Goal: Find specific page/section: Find specific page/section

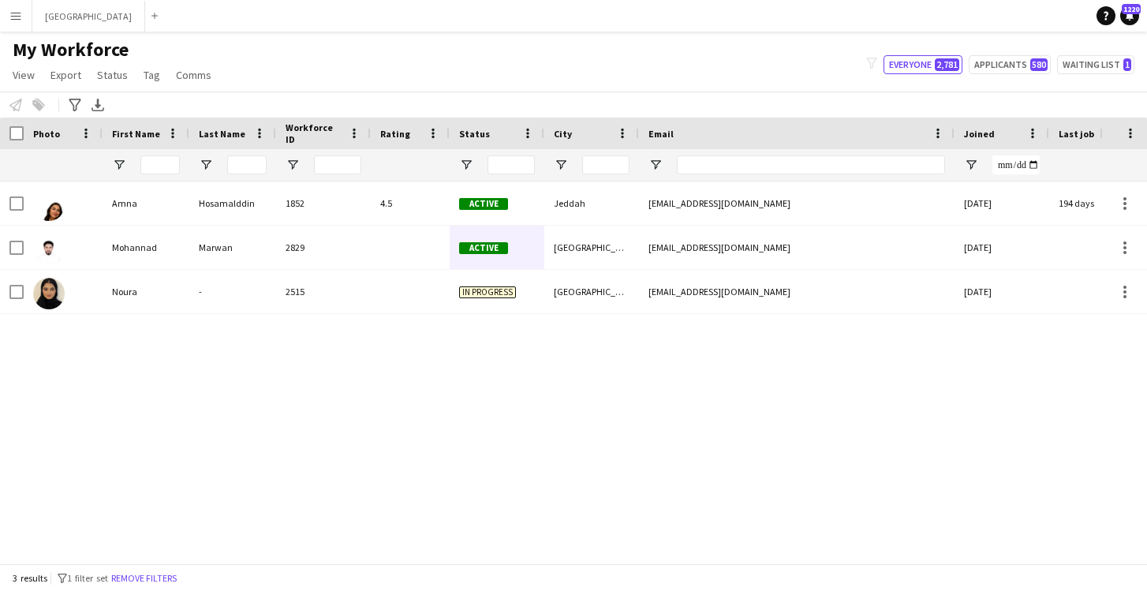
scroll to position [0, 2]
click at [151, 164] on input "First Name Filter Input" at bounding box center [158, 164] width 39 height 19
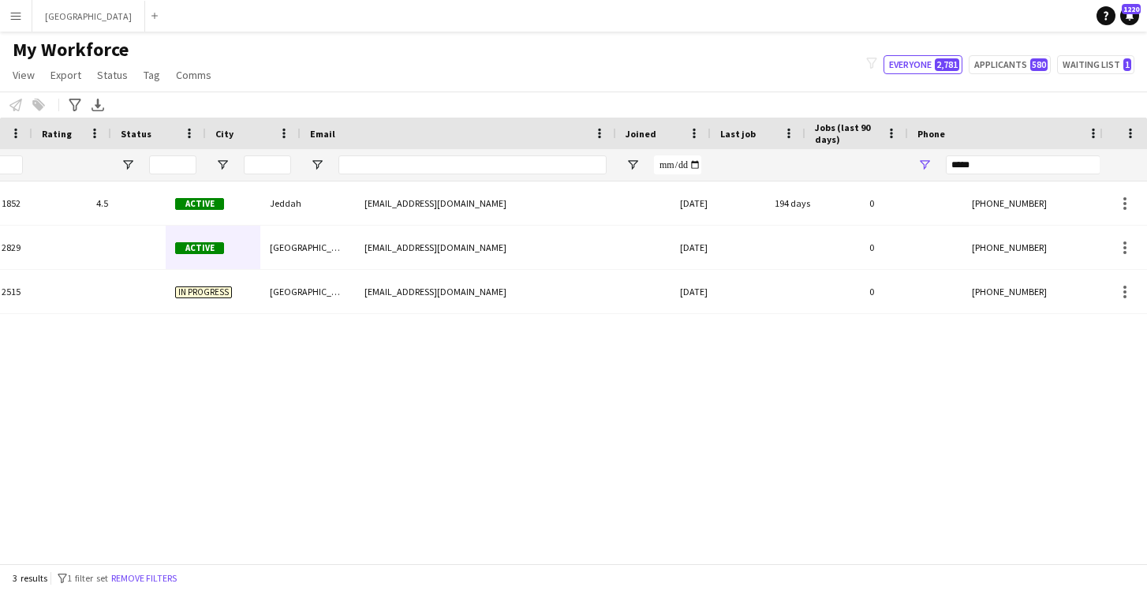
scroll to position [0, 377]
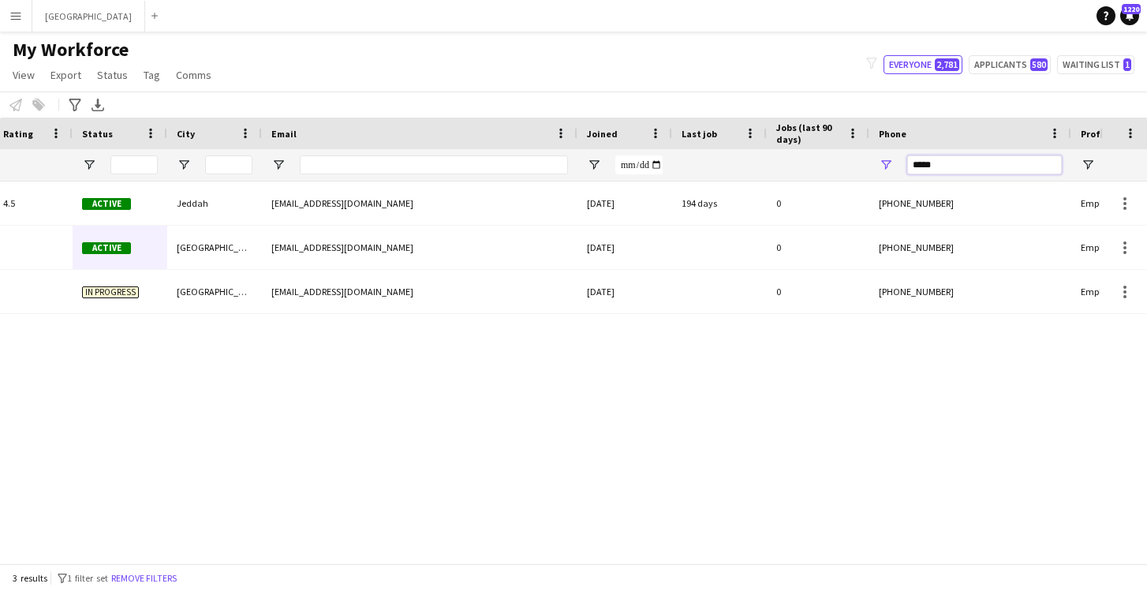
drag, startPoint x: 949, startPoint y: 171, endPoint x: 857, endPoint y: 167, distance: 91.6
click at [857, 167] on div at bounding box center [478, 165] width 1710 height 32
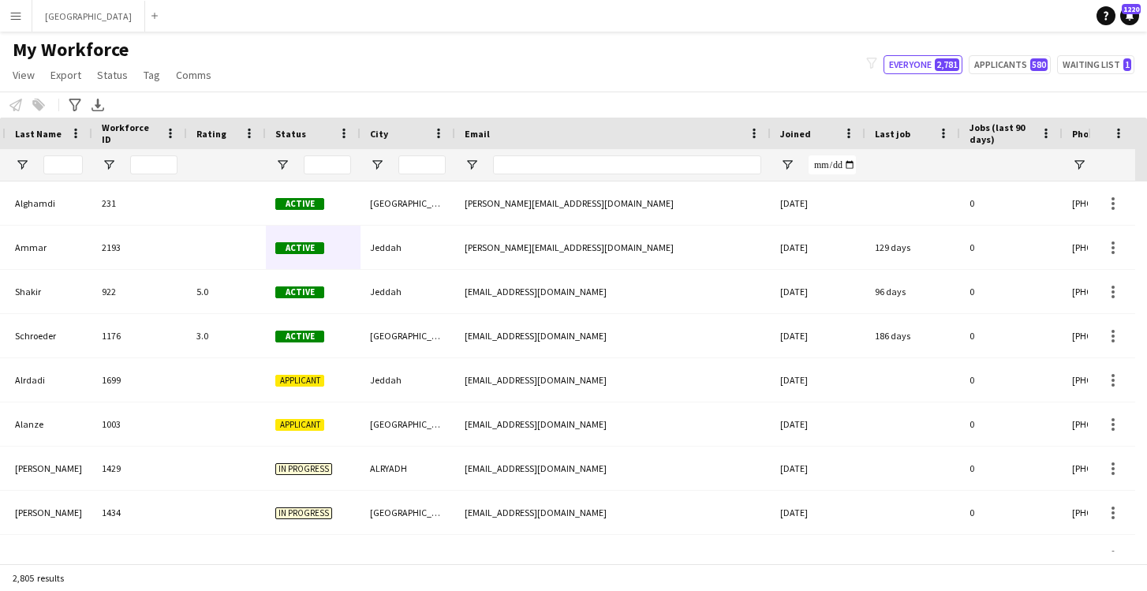
scroll to position [0, 0]
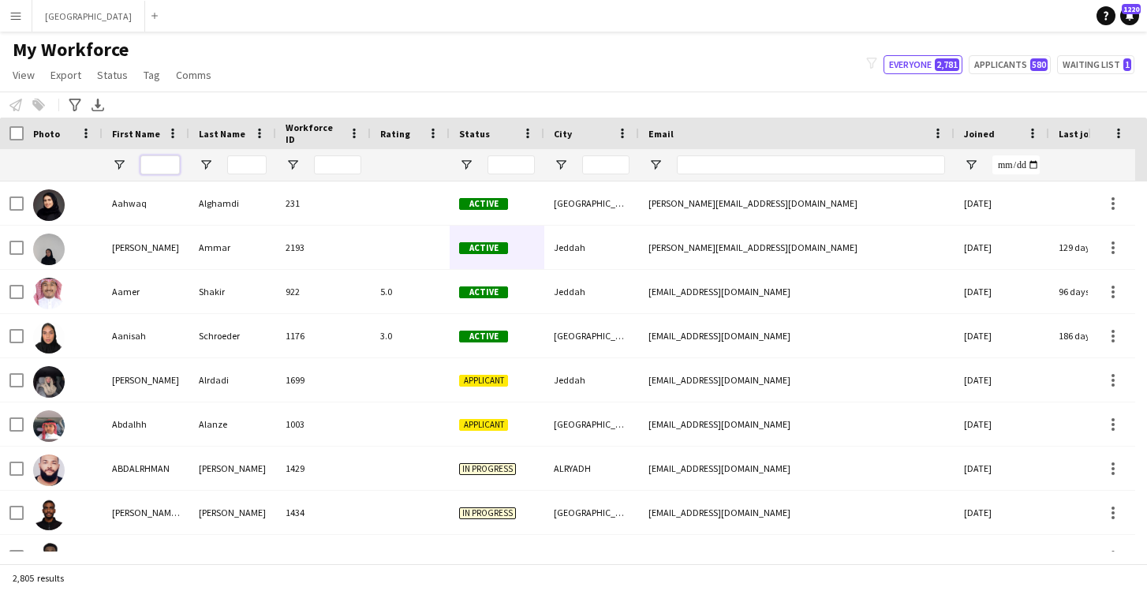
click at [158, 163] on input "First Name Filter Input" at bounding box center [159, 164] width 39 height 19
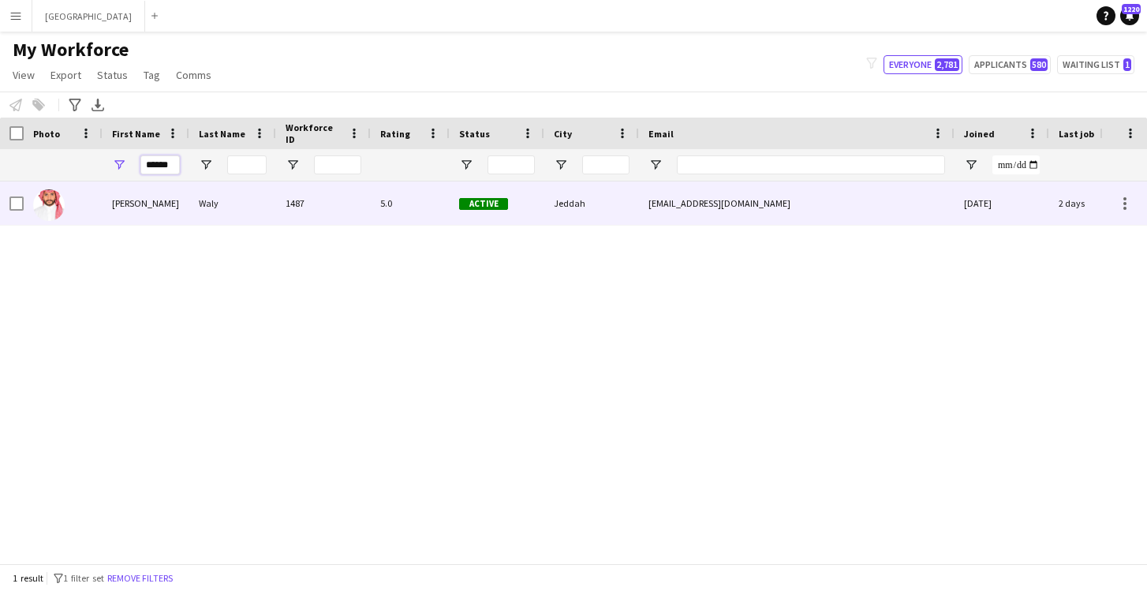
type input "******"
click at [155, 207] on div "[PERSON_NAME]" at bounding box center [146, 202] width 87 height 43
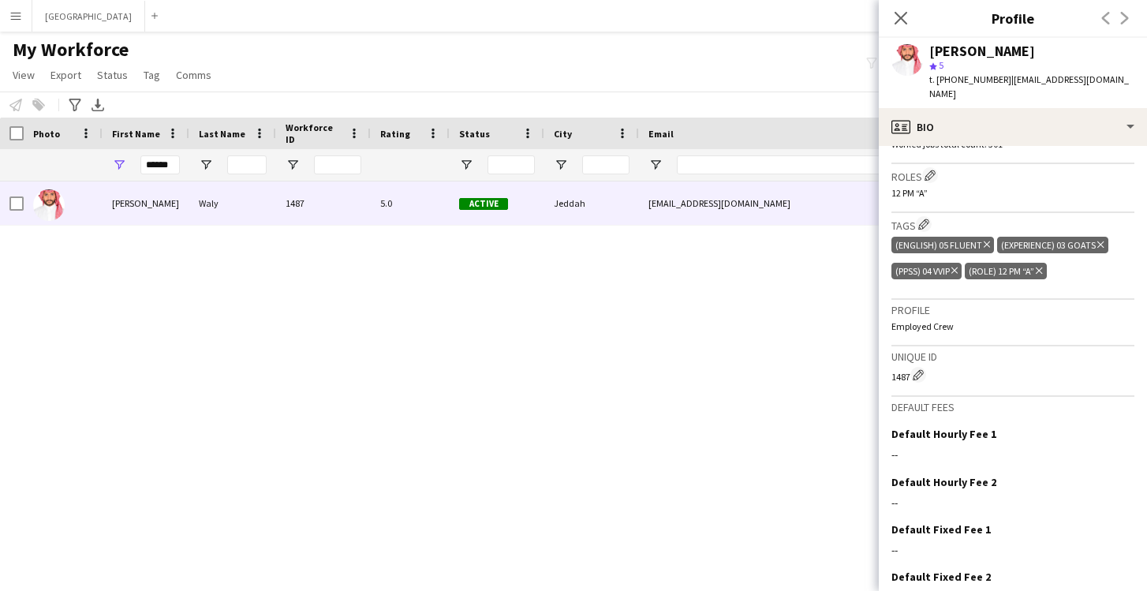
scroll to position [568, 0]
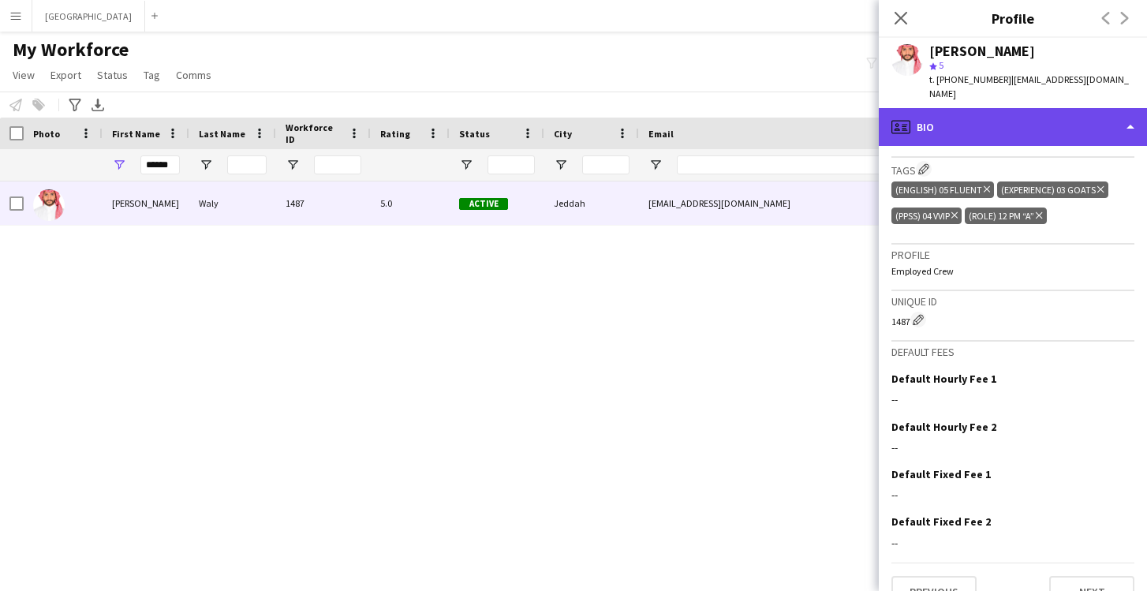
click at [1020, 122] on div "profile Bio" at bounding box center [1013, 127] width 268 height 38
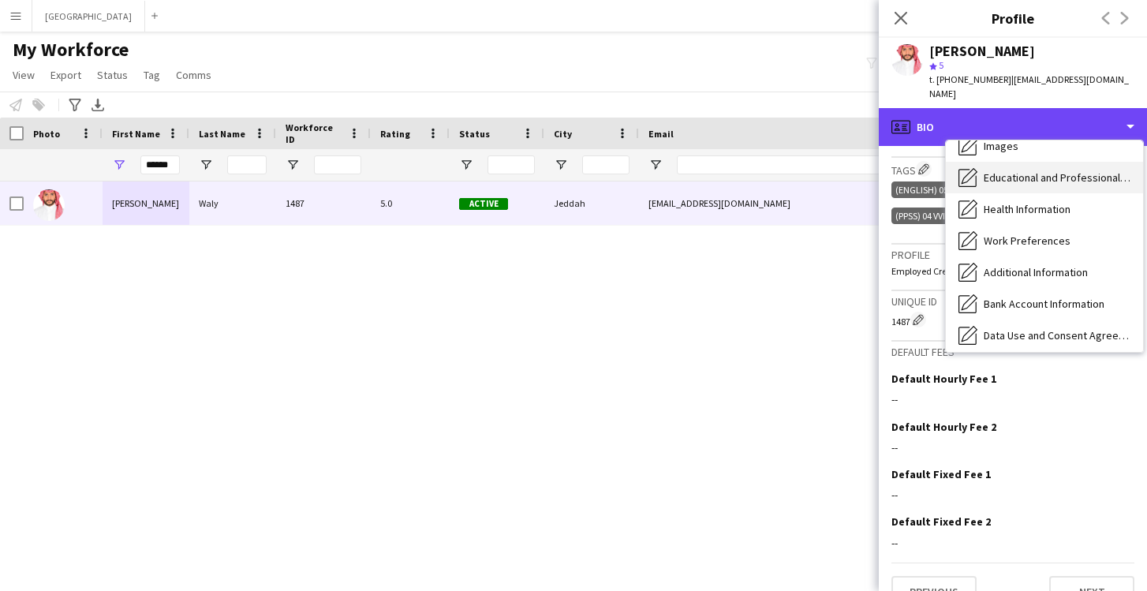
scroll to position [32, 0]
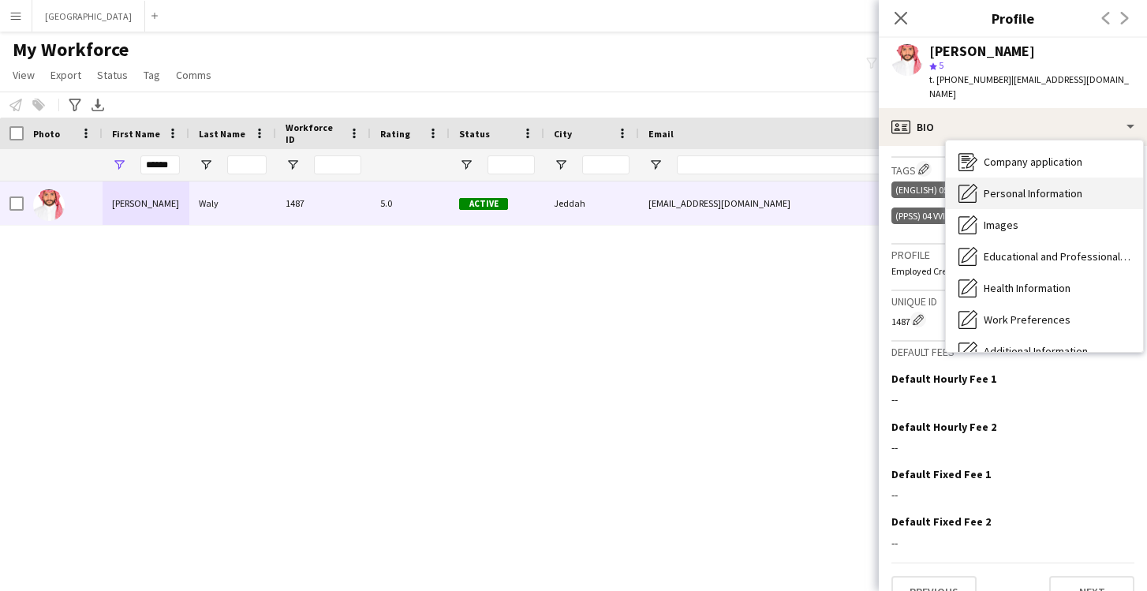
click at [1039, 187] on div "Personal Information Personal Information" at bounding box center [1044, 193] width 197 height 32
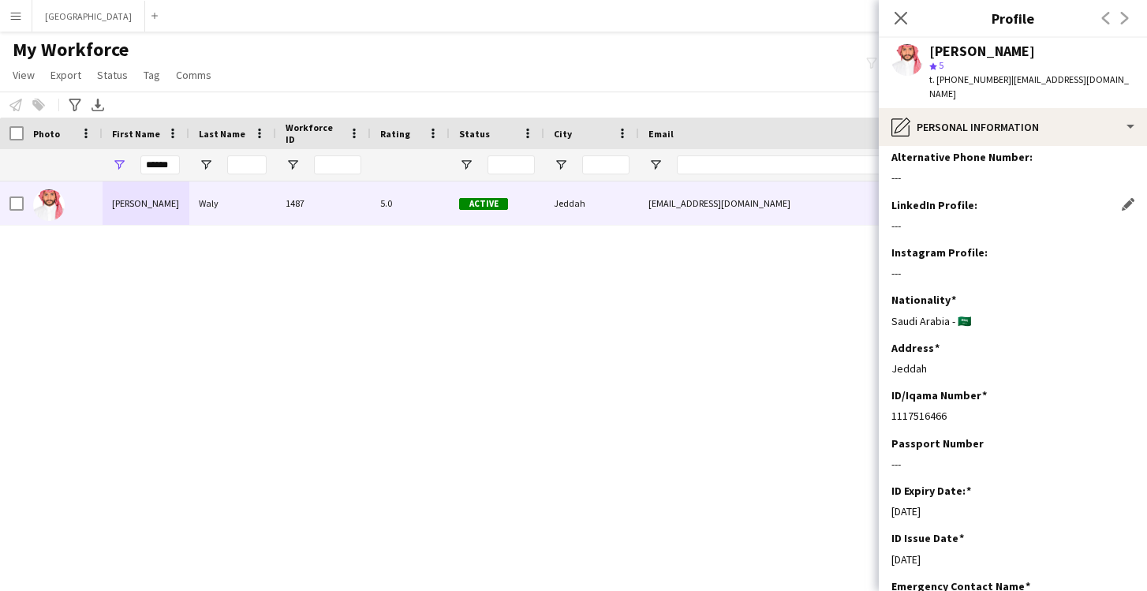
scroll to position [199, 0]
click at [154, 159] on input "******" at bounding box center [159, 164] width 39 height 19
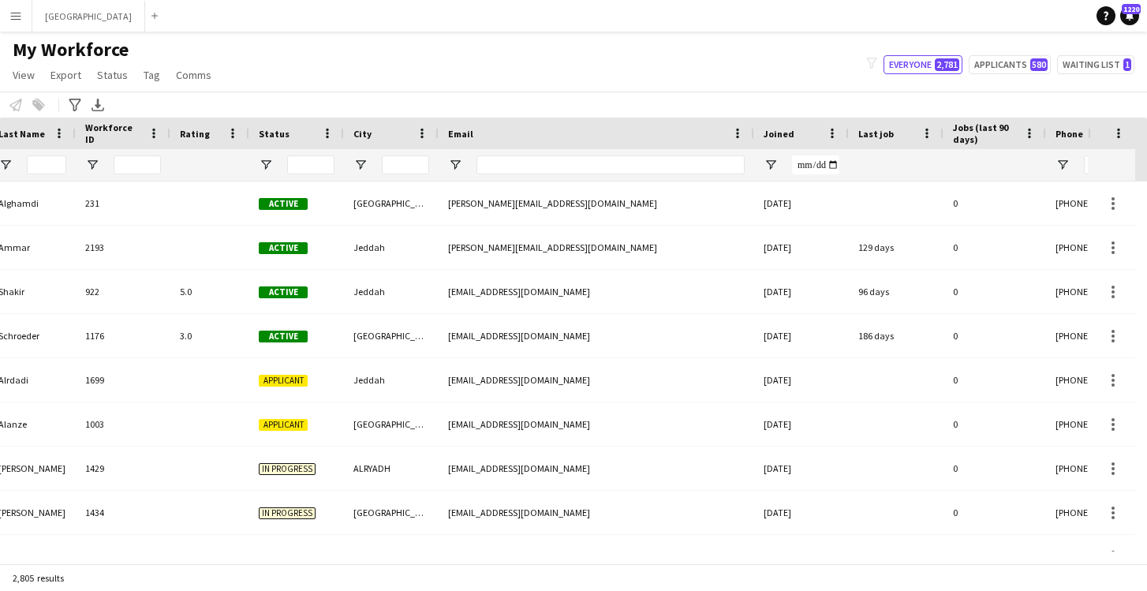
scroll to position [0, 0]
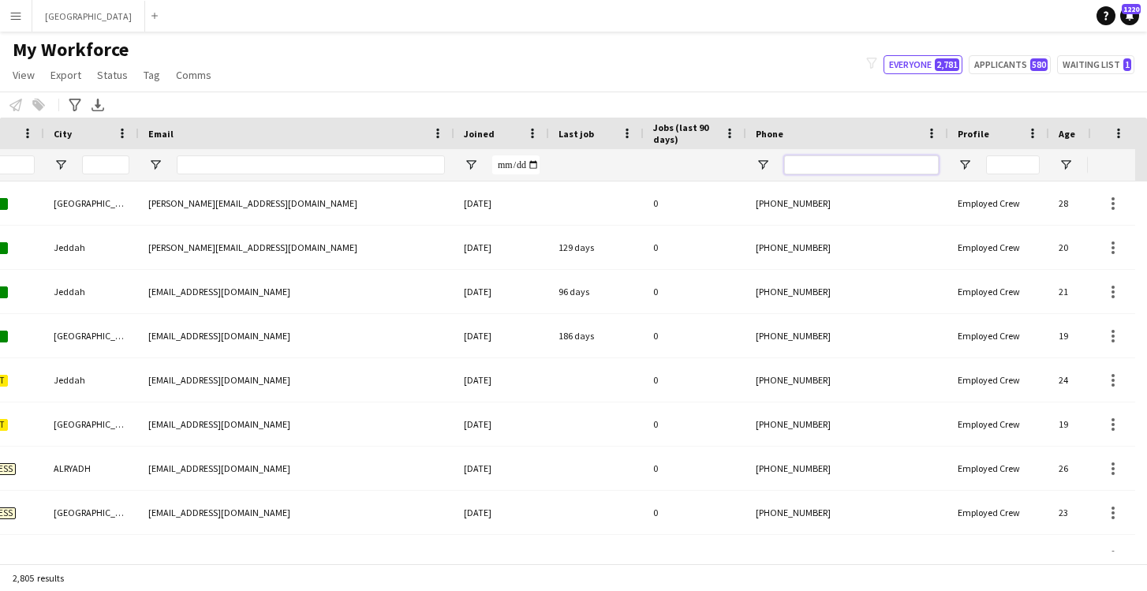
click at [831, 162] on input "Phone Filter Input" at bounding box center [861, 164] width 155 height 19
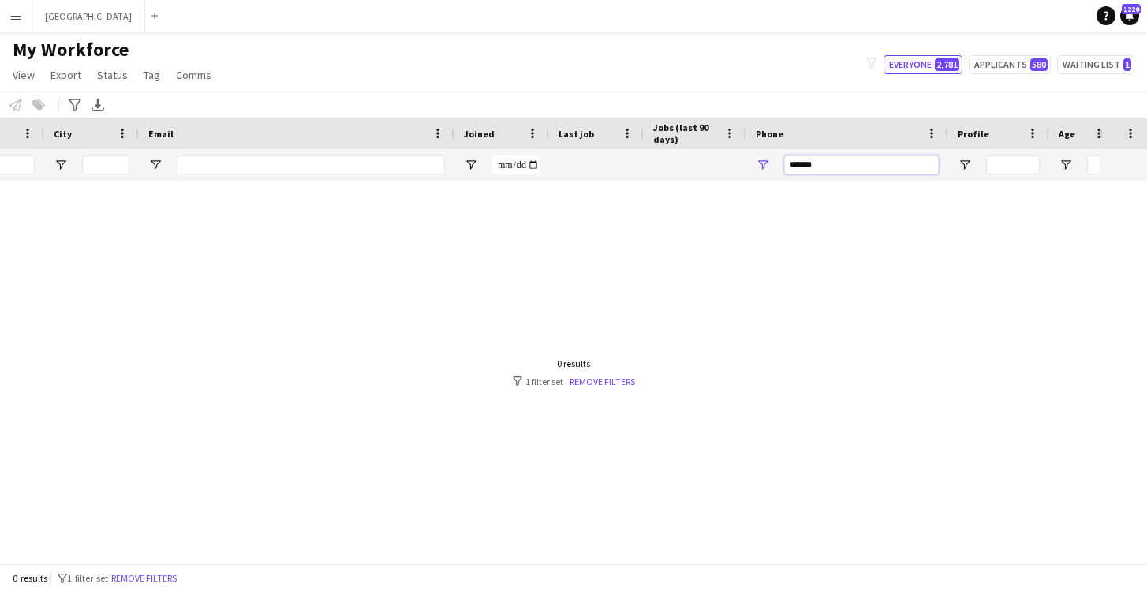
type input "******"
